Goal: Transaction & Acquisition: Purchase product/service

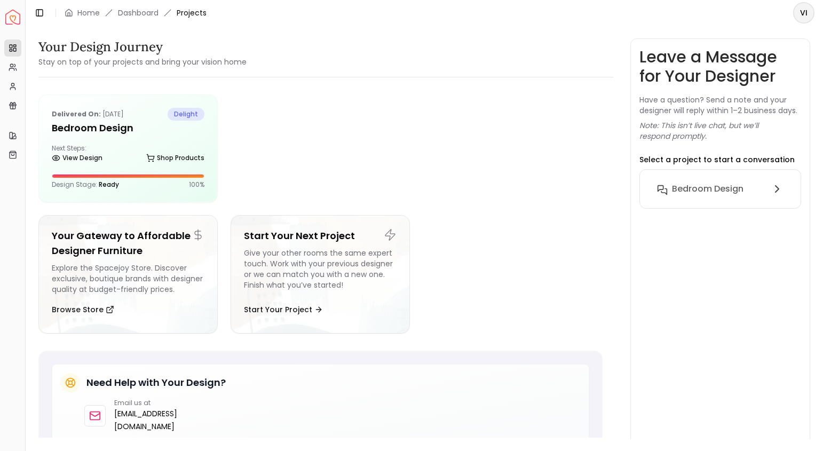
click at [123, 144] on div "Next Steps: View Design Shop Products" at bounding box center [128, 154] width 153 height 21
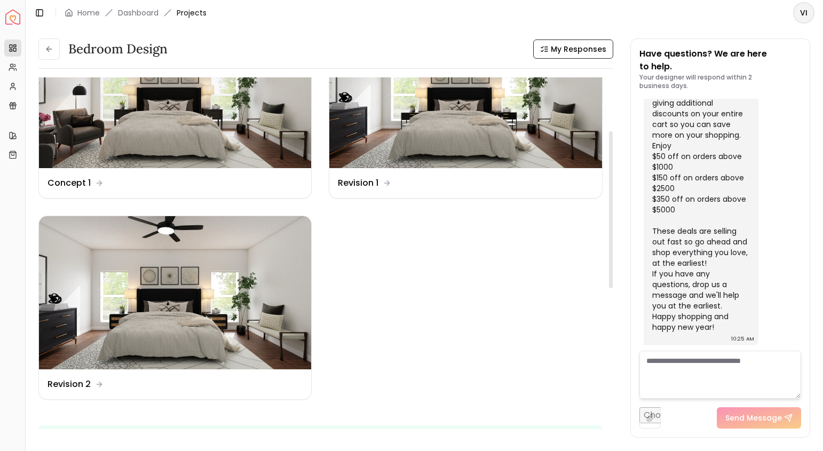
scroll to position [221, 0]
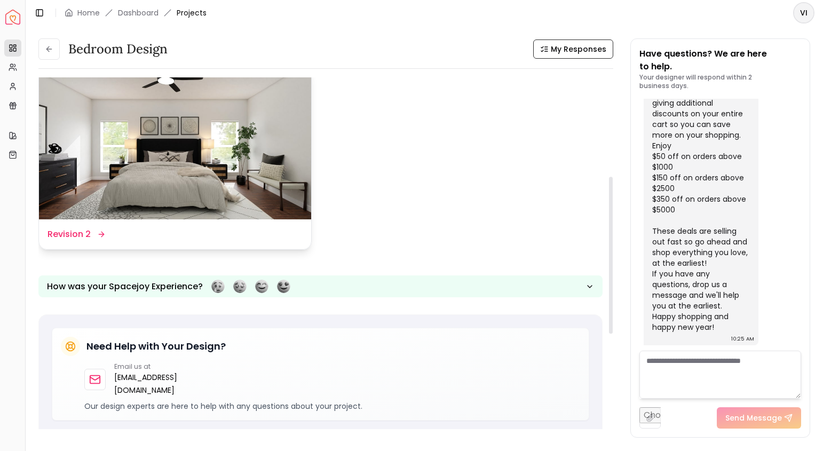
click at [190, 165] on img at bounding box center [175, 142] width 272 height 153
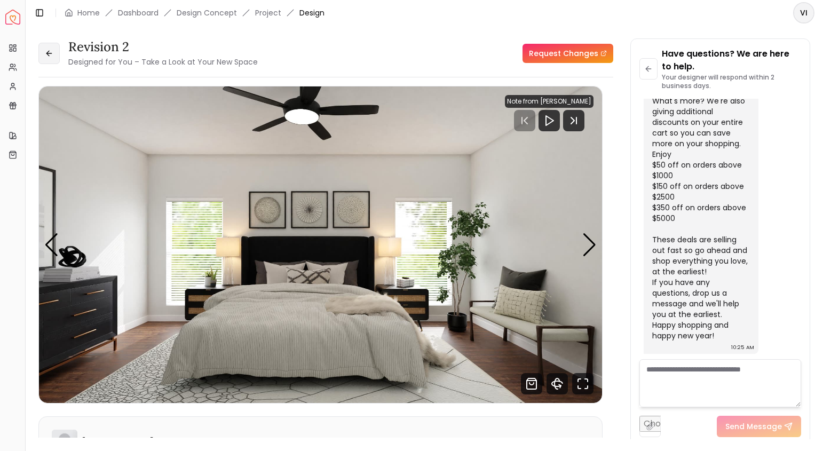
click at [47, 56] on icon at bounding box center [49, 53] width 9 height 9
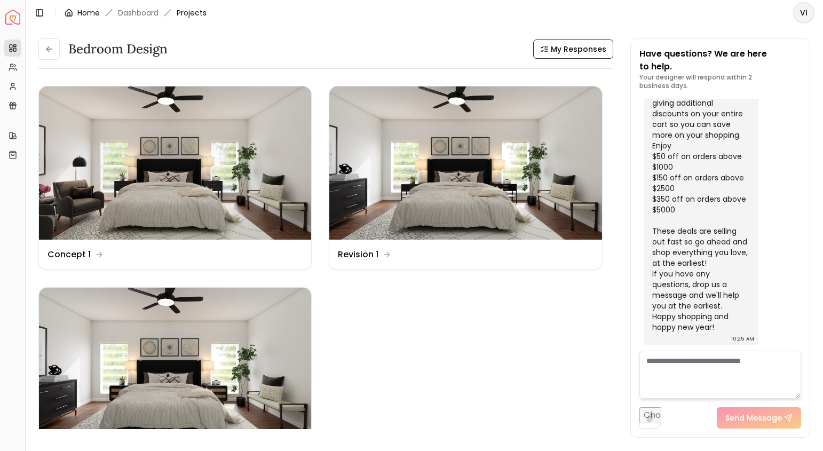
click at [81, 12] on link "Home" at bounding box center [88, 12] width 22 height 11
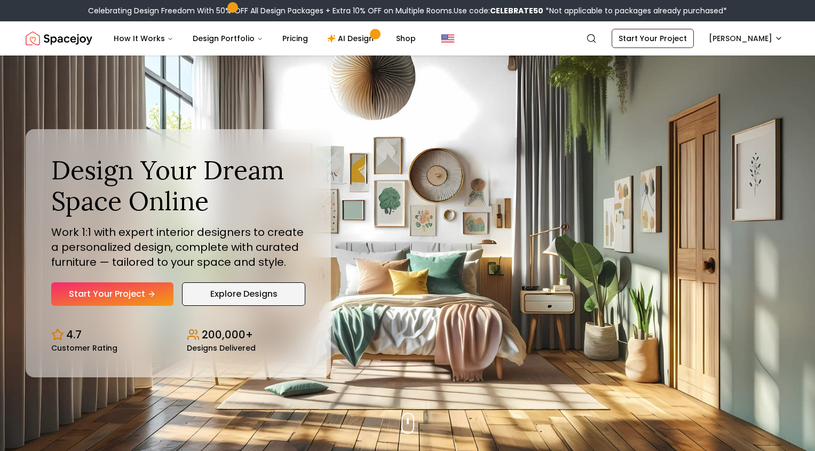
click at [229, 293] on link "Explore Designs" at bounding box center [243, 293] width 123 height 23
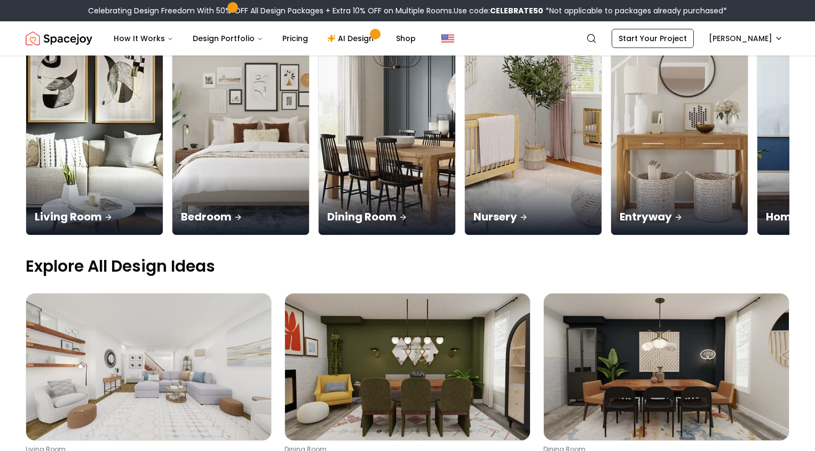
scroll to position [176, 0]
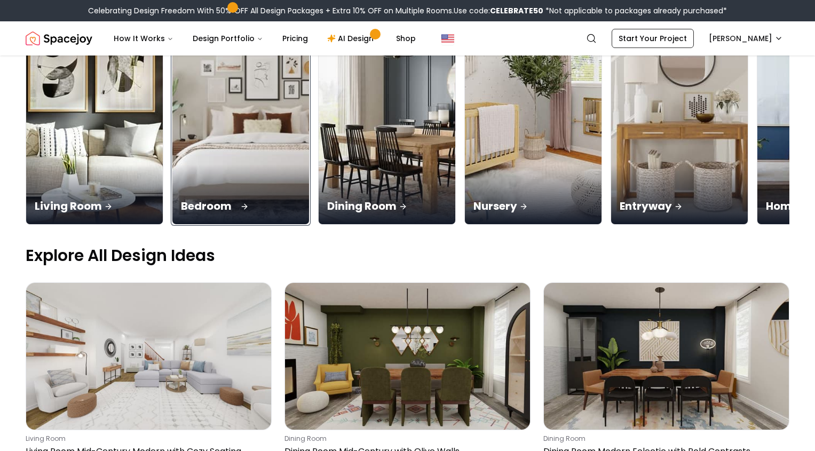
click at [270, 161] on img at bounding box center [241, 103] width 144 height 253
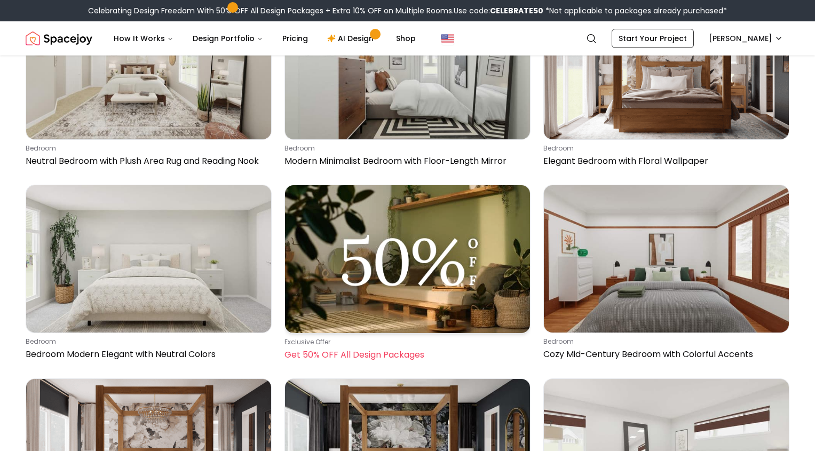
scroll to position [869, 0]
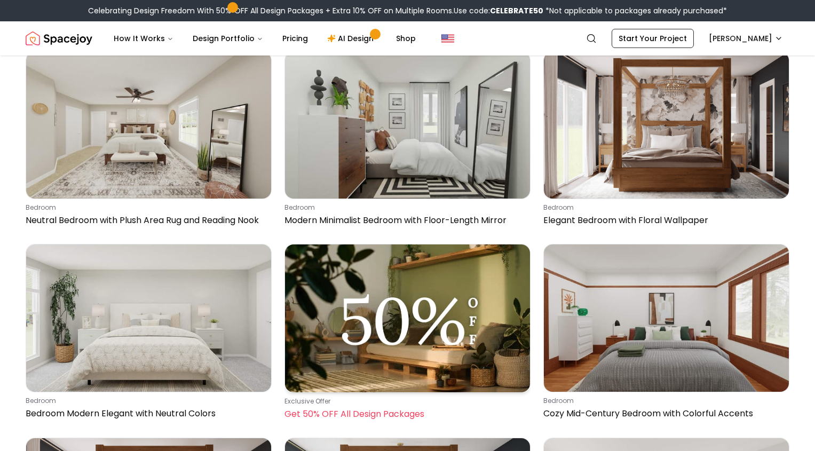
click at [425, 329] on img at bounding box center [407, 318] width 245 height 148
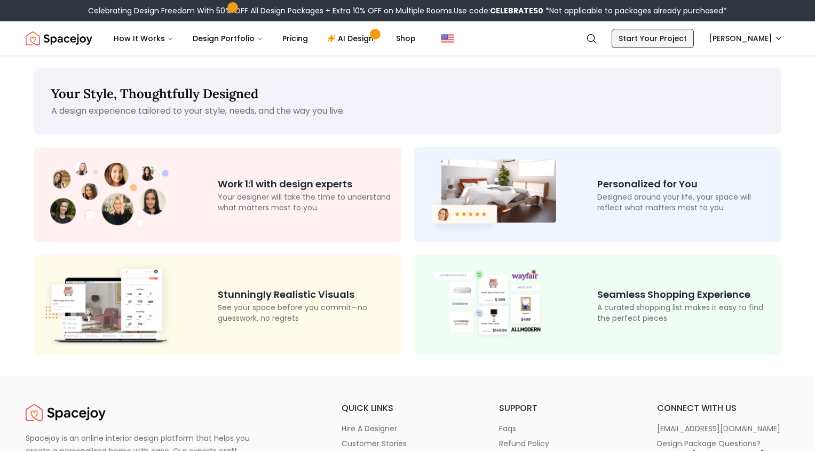
click at [658, 42] on link "Start Your Project" at bounding box center [652, 38] width 82 height 19
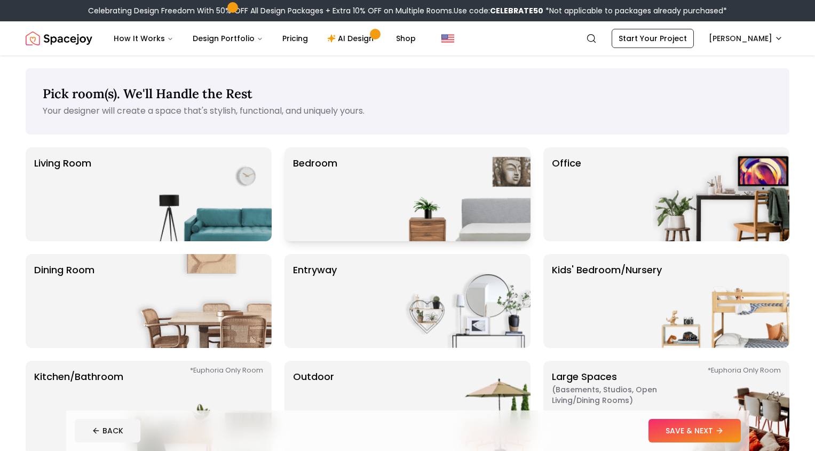
click at [372, 190] on div "Bedroom" at bounding box center [407, 194] width 246 height 94
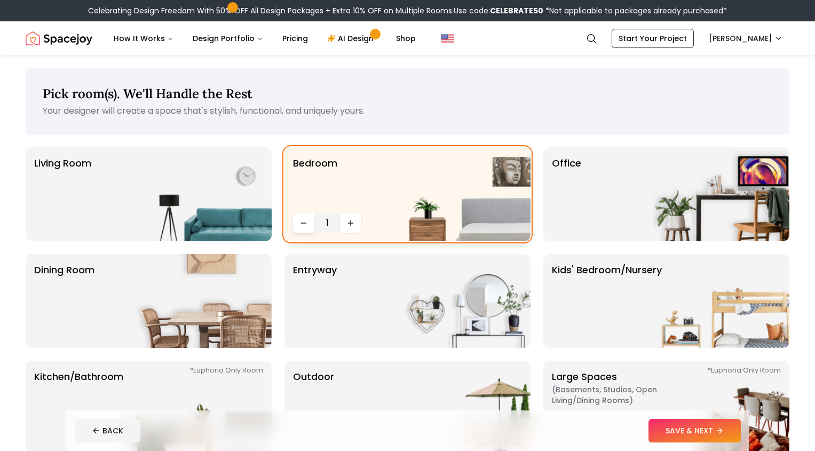
click at [306, 224] on icon "Decrease quantity" at bounding box center [303, 223] width 9 height 9
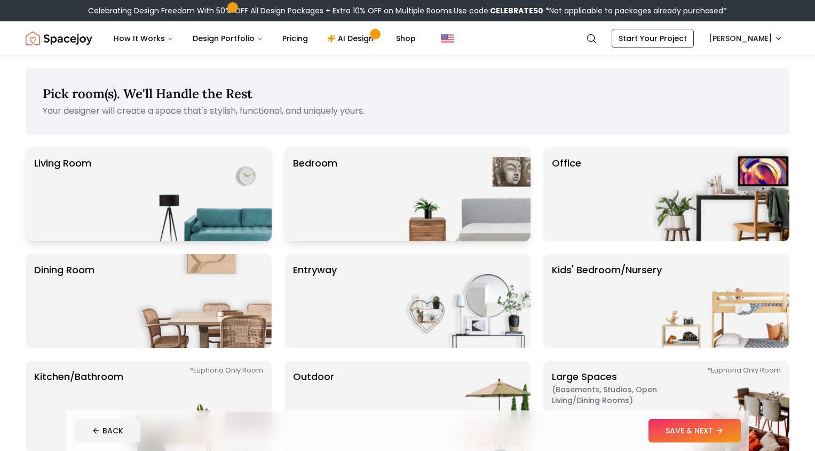
click at [132, 196] on div "Living Room" at bounding box center [149, 194] width 246 height 94
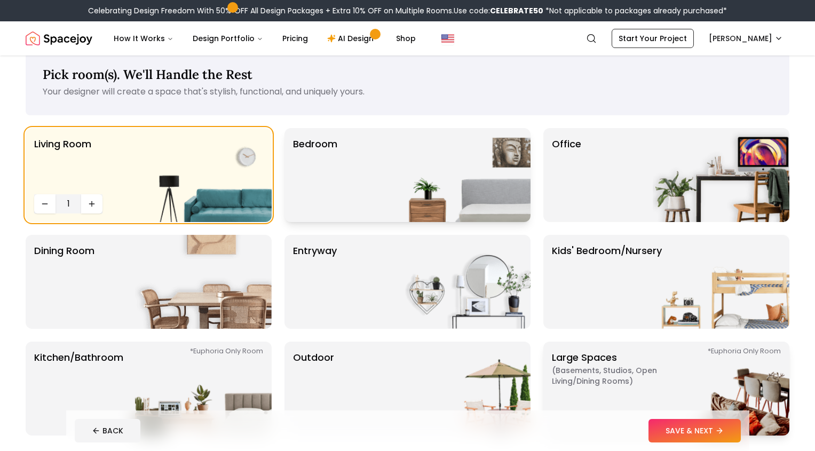
scroll to position [96, 0]
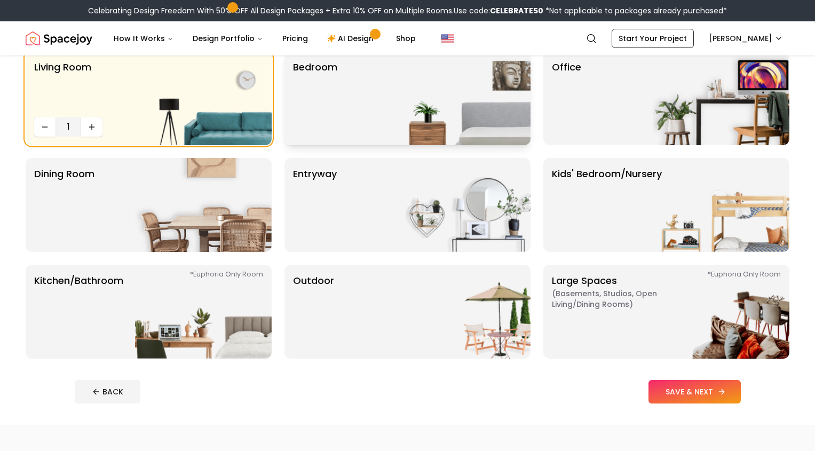
click at [723, 397] on button "SAVE & NEXT" at bounding box center [694, 391] width 92 height 23
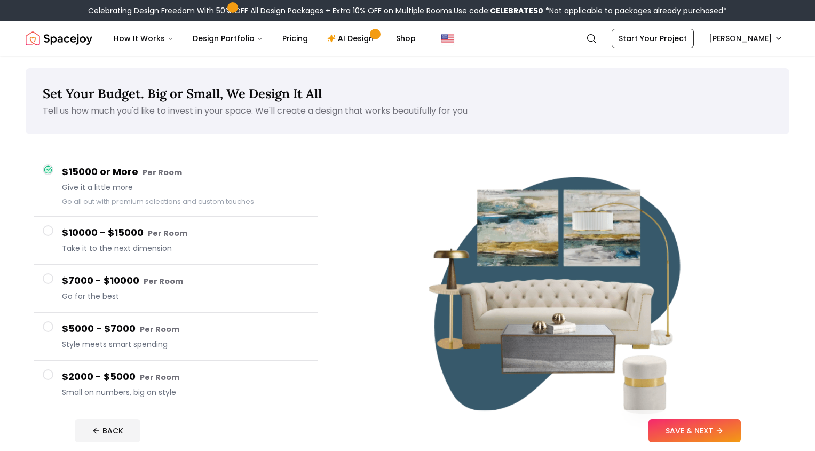
click at [46, 377] on span at bounding box center [48, 374] width 11 height 11
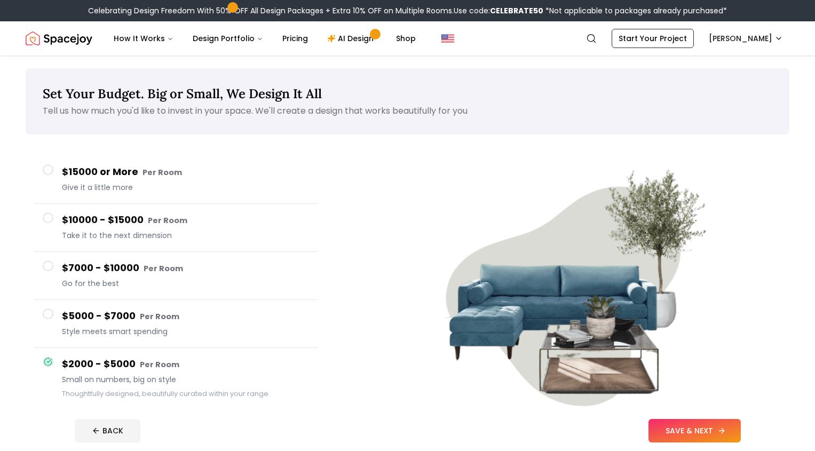
click at [718, 426] on button "SAVE & NEXT" at bounding box center [694, 430] width 92 height 23
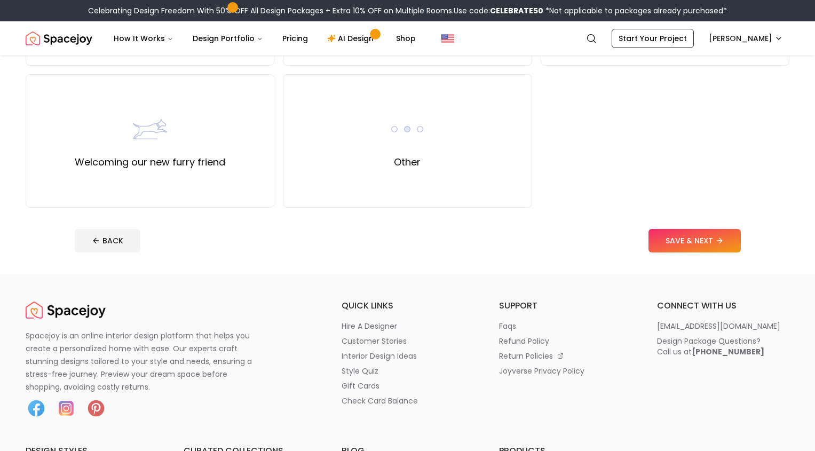
scroll to position [743, 0]
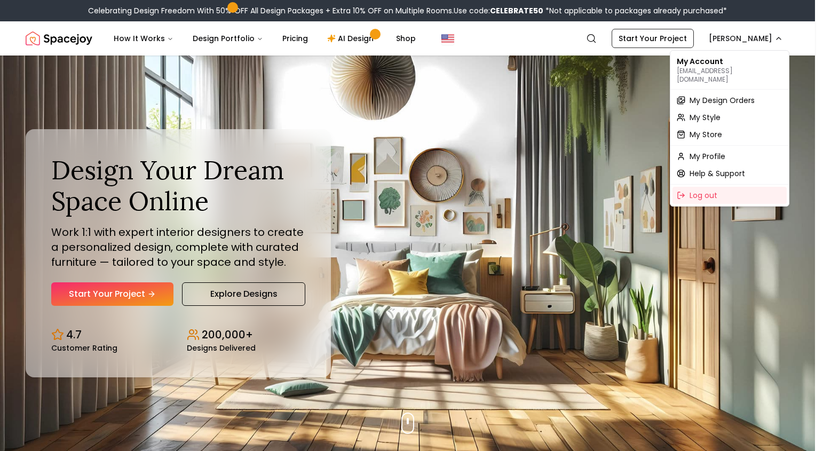
click at [709, 68] on p "[EMAIL_ADDRESS][DOMAIN_NAME]" at bounding box center [730, 75] width 106 height 17
drag, startPoint x: 413, startPoint y: 216, endPoint x: 426, endPoint y: 180, distance: 38.0
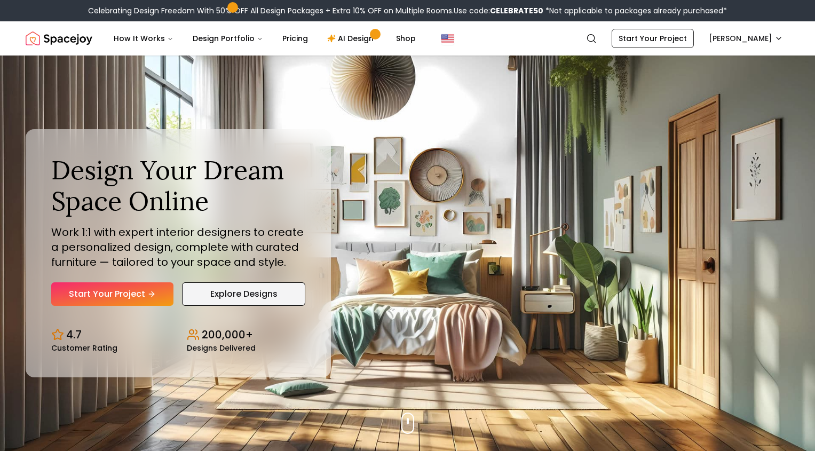
click at [242, 295] on link "Explore Designs" at bounding box center [243, 293] width 123 height 23
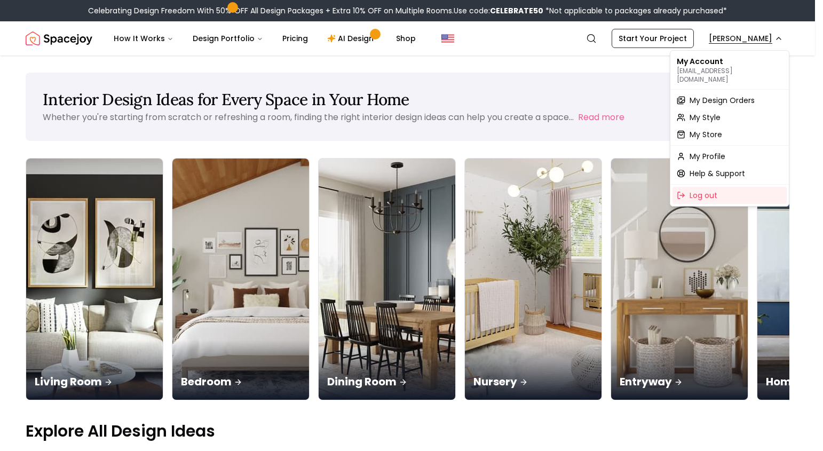
click at [719, 95] on span "My Design Orders" at bounding box center [721, 100] width 65 height 11
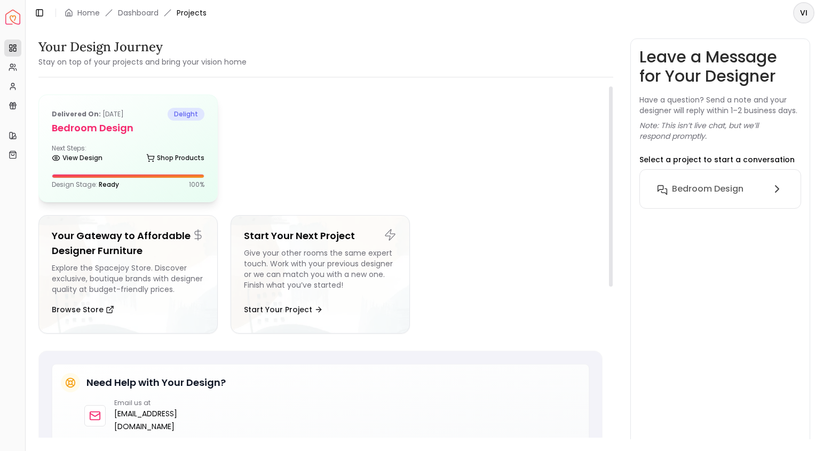
click at [129, 150] on div "Next Steps: View Design Shop Products" at bounding box center [128, 154] width 153 height 21
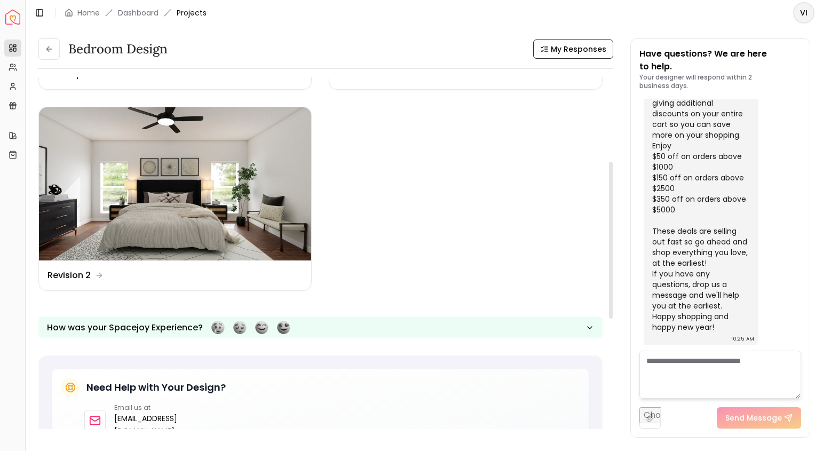
scroll to position [188, 0]
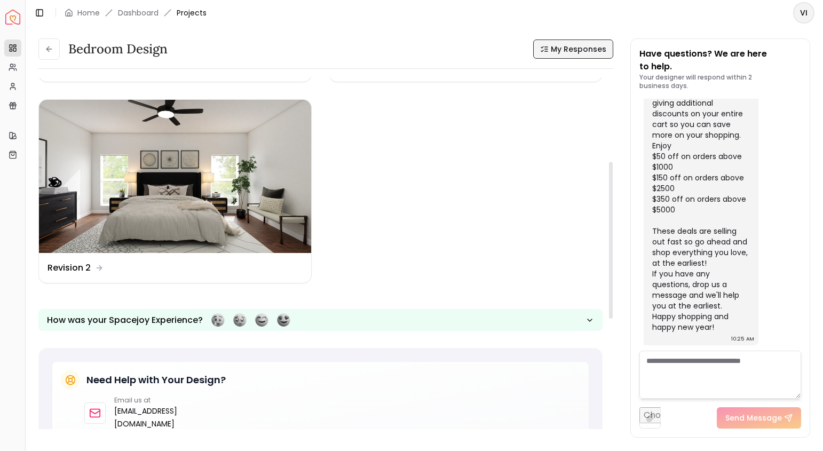
click at [553, 53] on span "My Responses" at bounding box center [578, 49] width 55 height 11
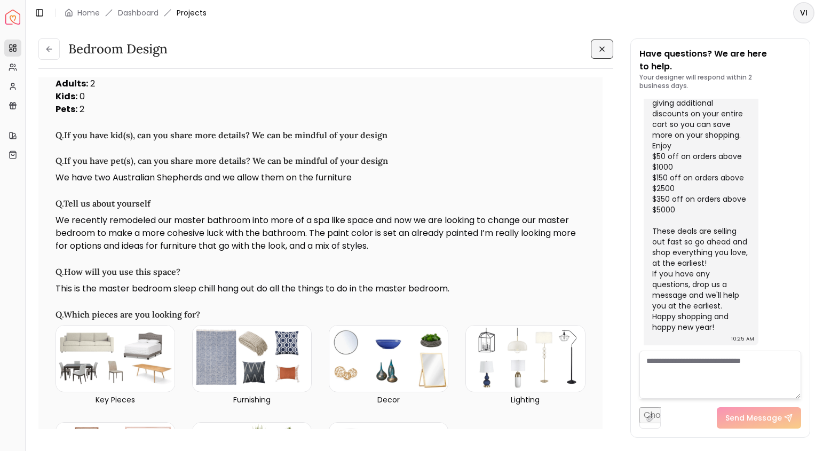
scroll to position [0, 0]
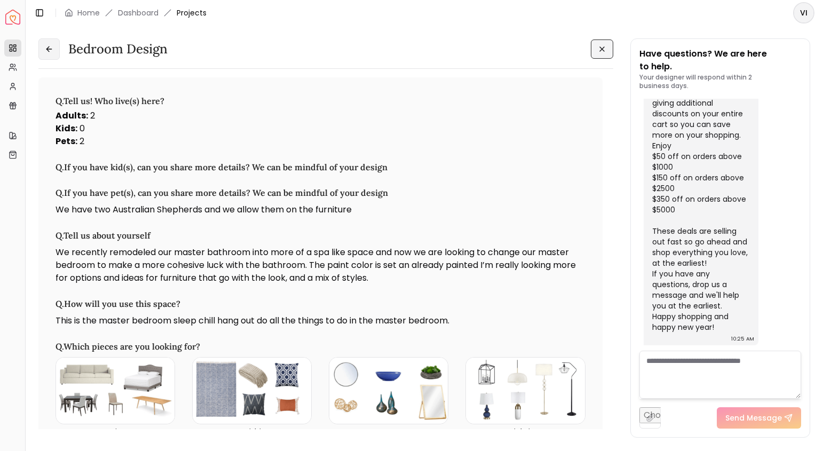
click at [46, 51] on icon at bounding box center [49, 49] width 9 height 9
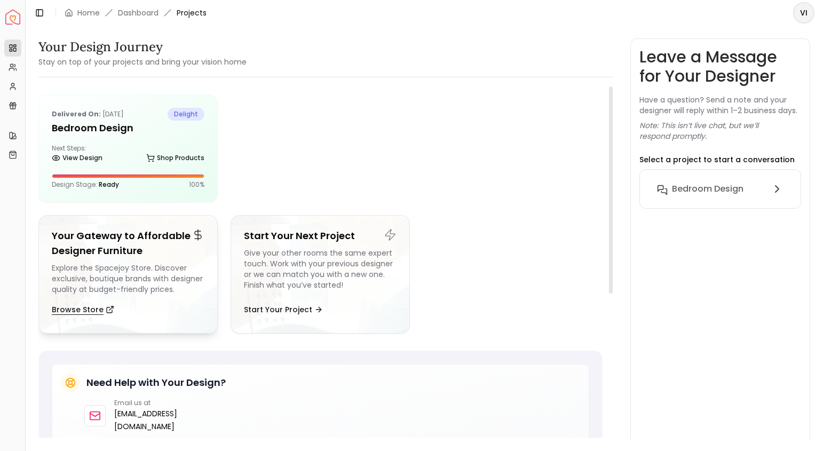
click at [95, 312] on button "Browse Store" at bounding box center [83, 309] width 62 height 21
